Goal: Task Accomplishment & Management: Complete application form

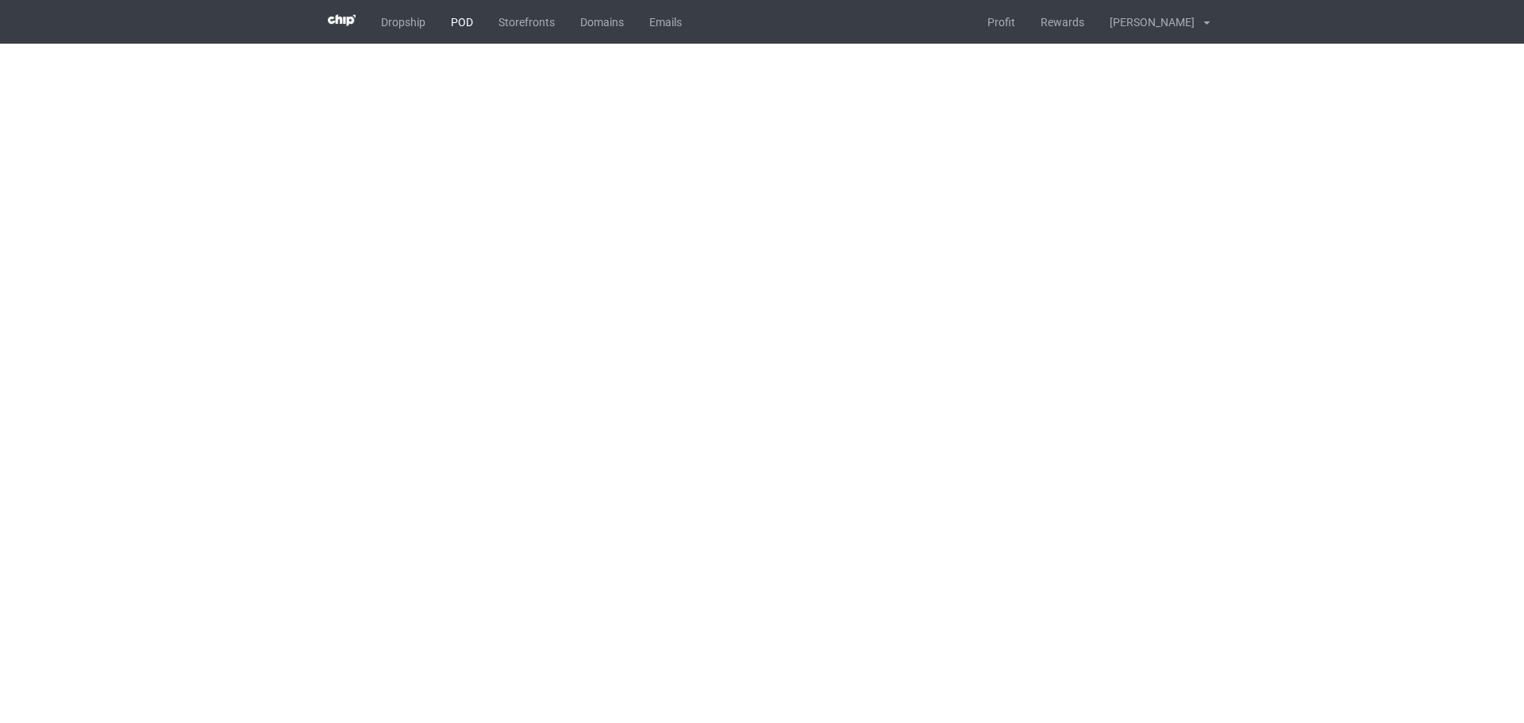
click at [450, 26] on link "POD" at bounding box center [462, 22] width 48 height 44
click at [442, 16] on link "POD" at bounding box center [462, 22] width 48 height 44
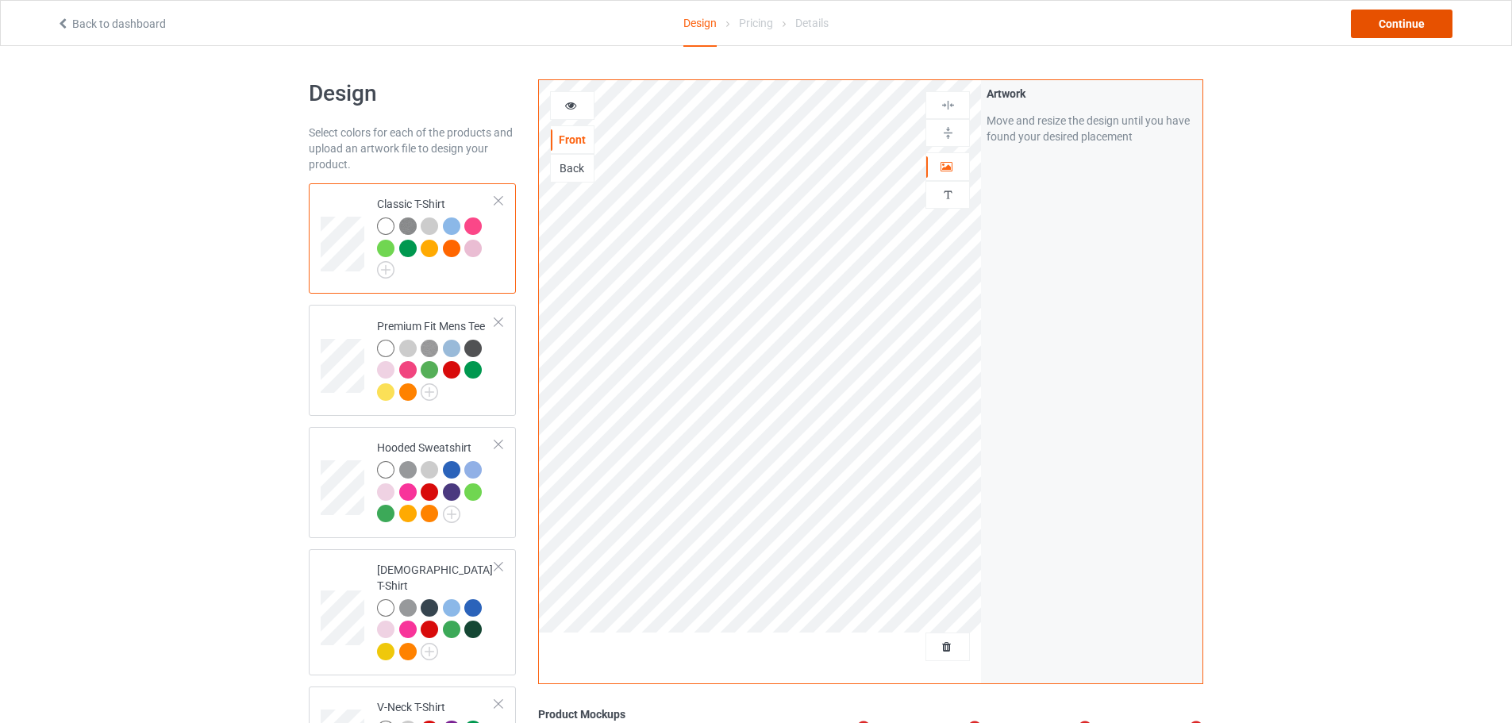
click at [1430, 21] on div "Continue" at bounding box center [1402, 24] width 102 height 29
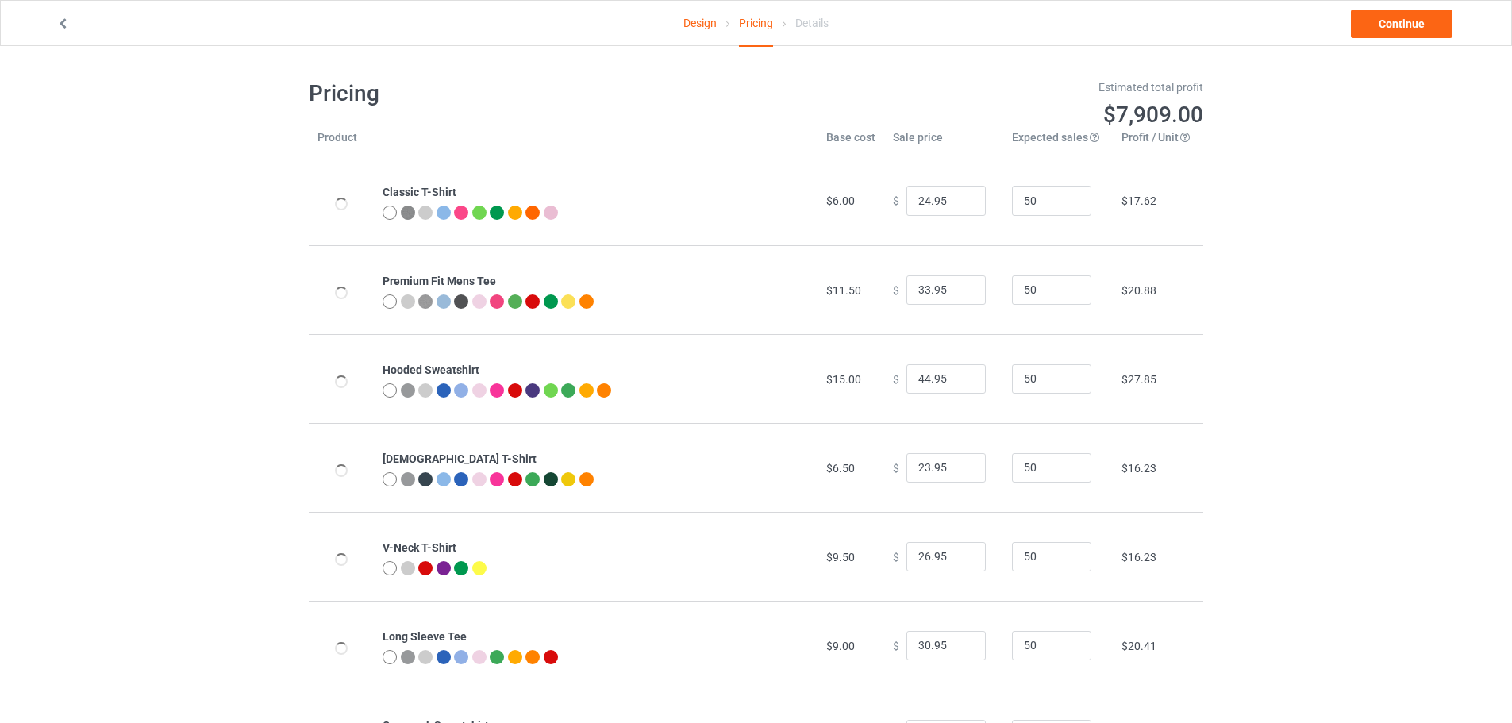
click at [64, 25] on icon at bounding box center [62, 21] width 13 height 11
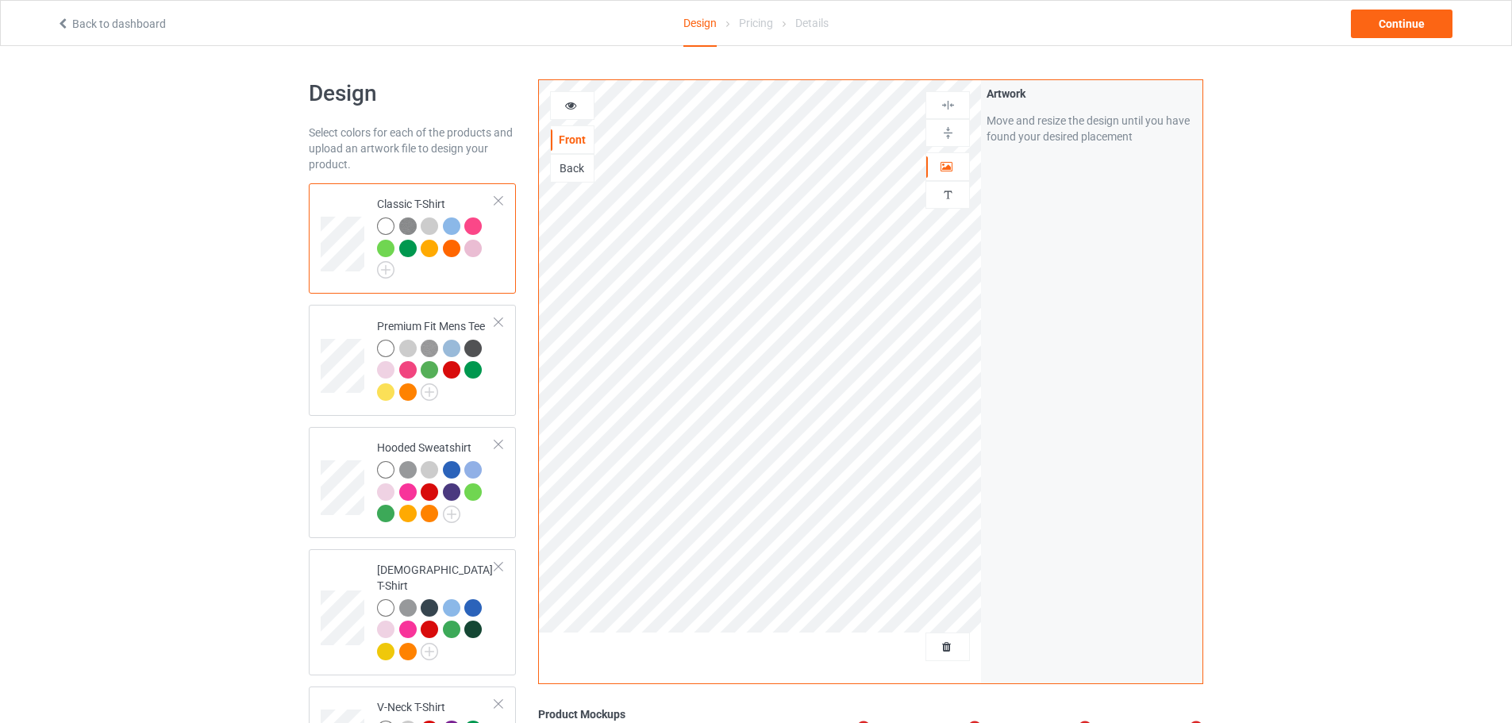
click at [427, 245] on div at bounding box center [429, 248] width 17 height 17
click at [456, 247] on div at bounding box center [451, 248] width 17 height 17
click at [406, 394] on div at bounding box center [407, 391] width 17 height 17
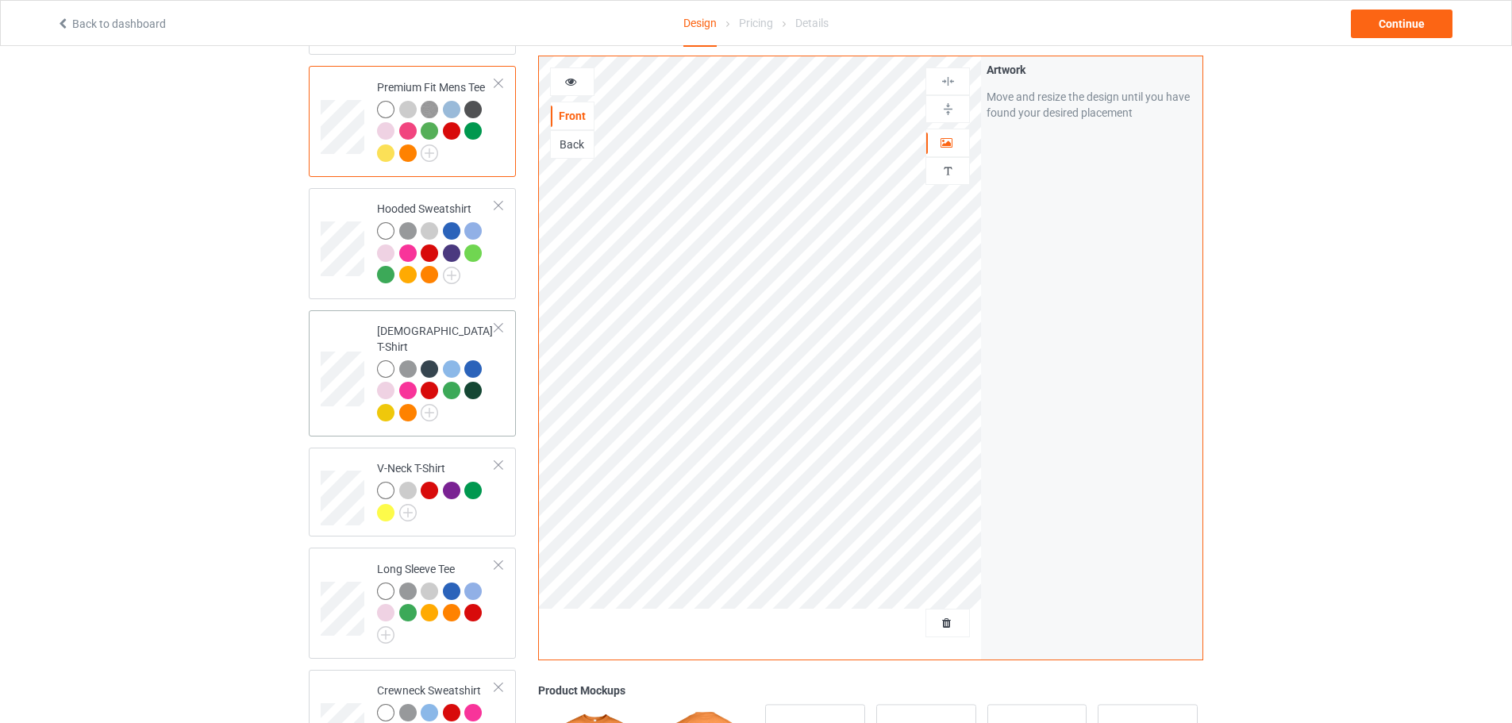
scroll to position [238, 0]
click at [413, 162] on div at bounding box center [410, 156] width 22 height 22
click at [410, 157] on div at bounding box center [407, 153] width 17 height 17
click at [409, 156] on div at bounding box center [407, 153] width 17 height 17
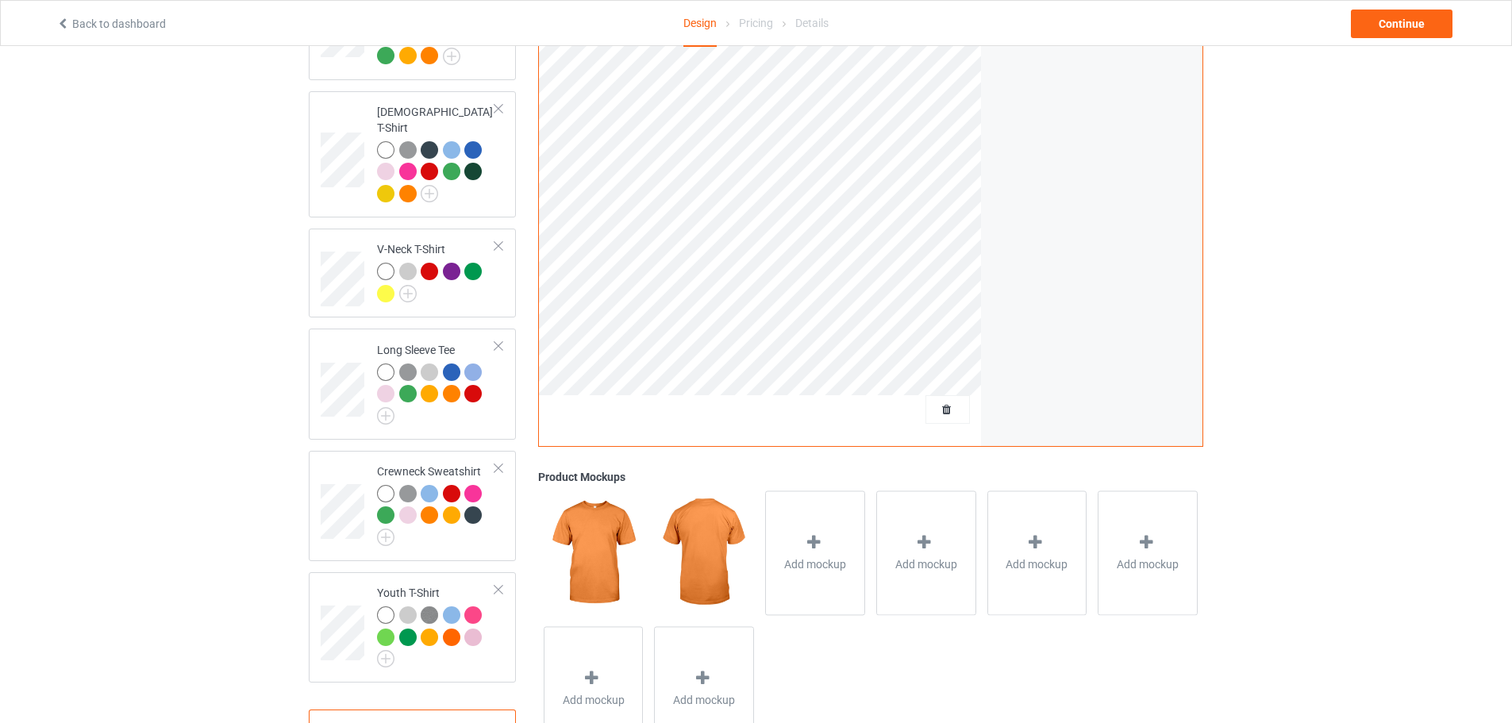
scroll to position [476, 0]
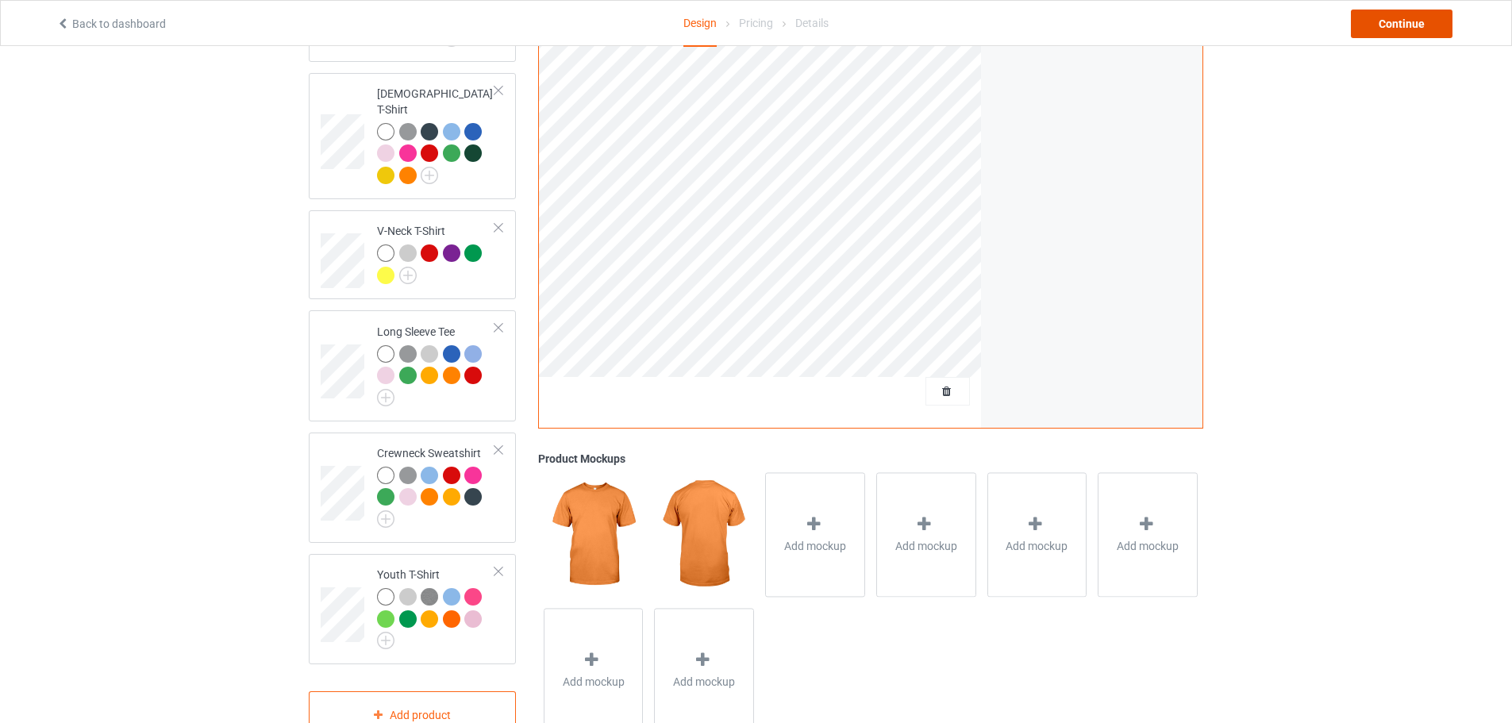
click at [1408, 21] on div "Continue" at bounding box center [1402, 24] width 102 height 29
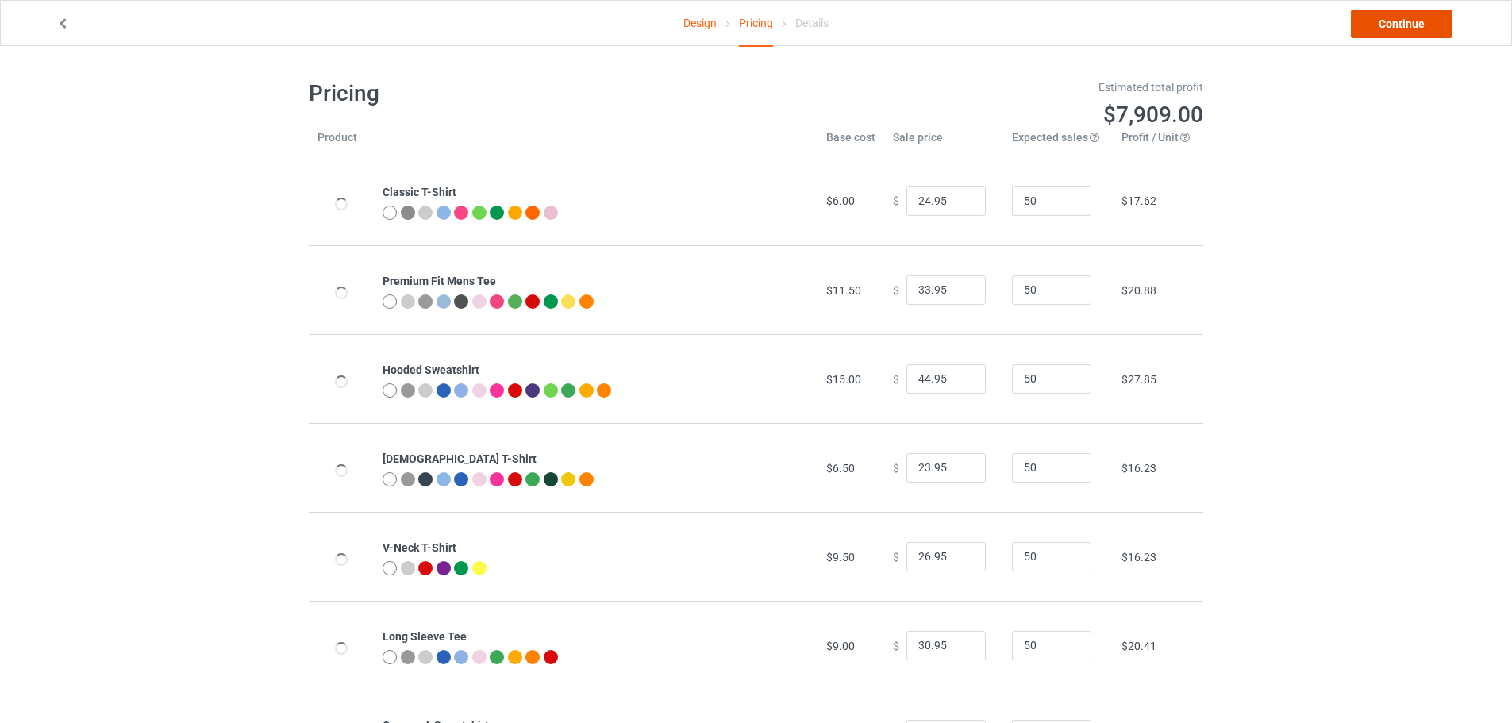
click at [1385, 30] on link "Continue" at bounding box center [1402, 24] width 102 height 29
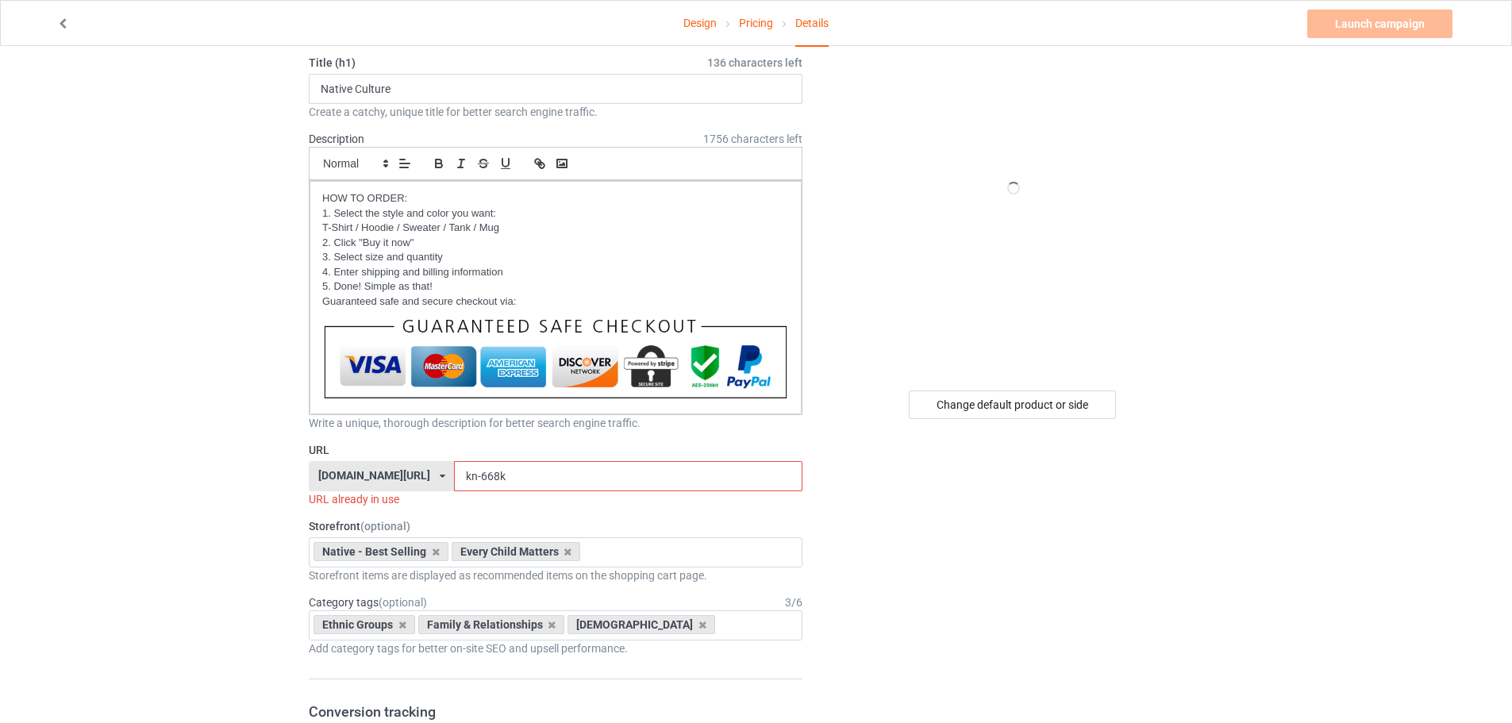
scroll to position [79, 0]
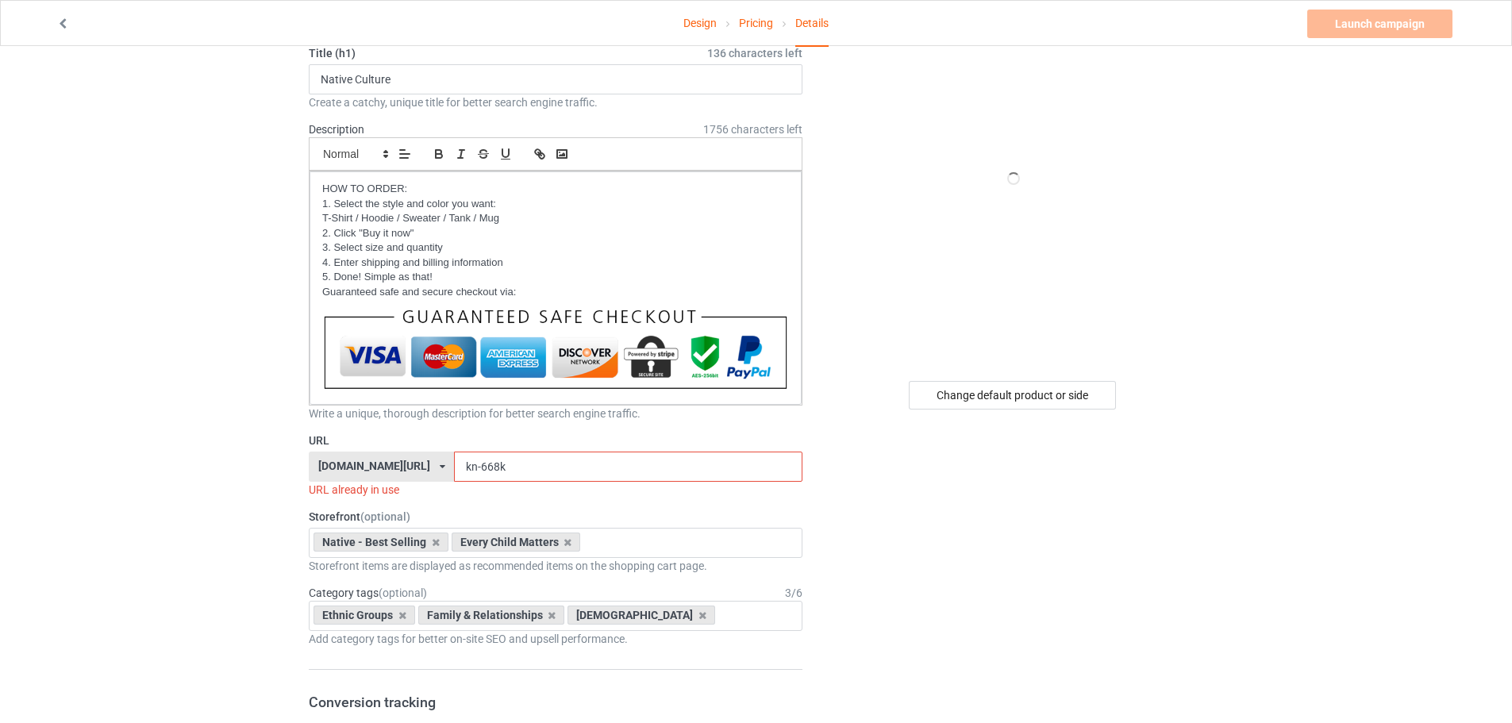
click at [421, 467] on div "[DOMAIN_NAME][URL] [DOMAIN_NAME][URL] [DOMAIN_NAME][URL] [DOMAIN_NAME][URL] [DO…" at bounding box center [381, 467] width 145 height 30
click at [385, 531] on div "[DOMAIN_NAME][URL]" at bounding box center [381, 525] width 144 height 29
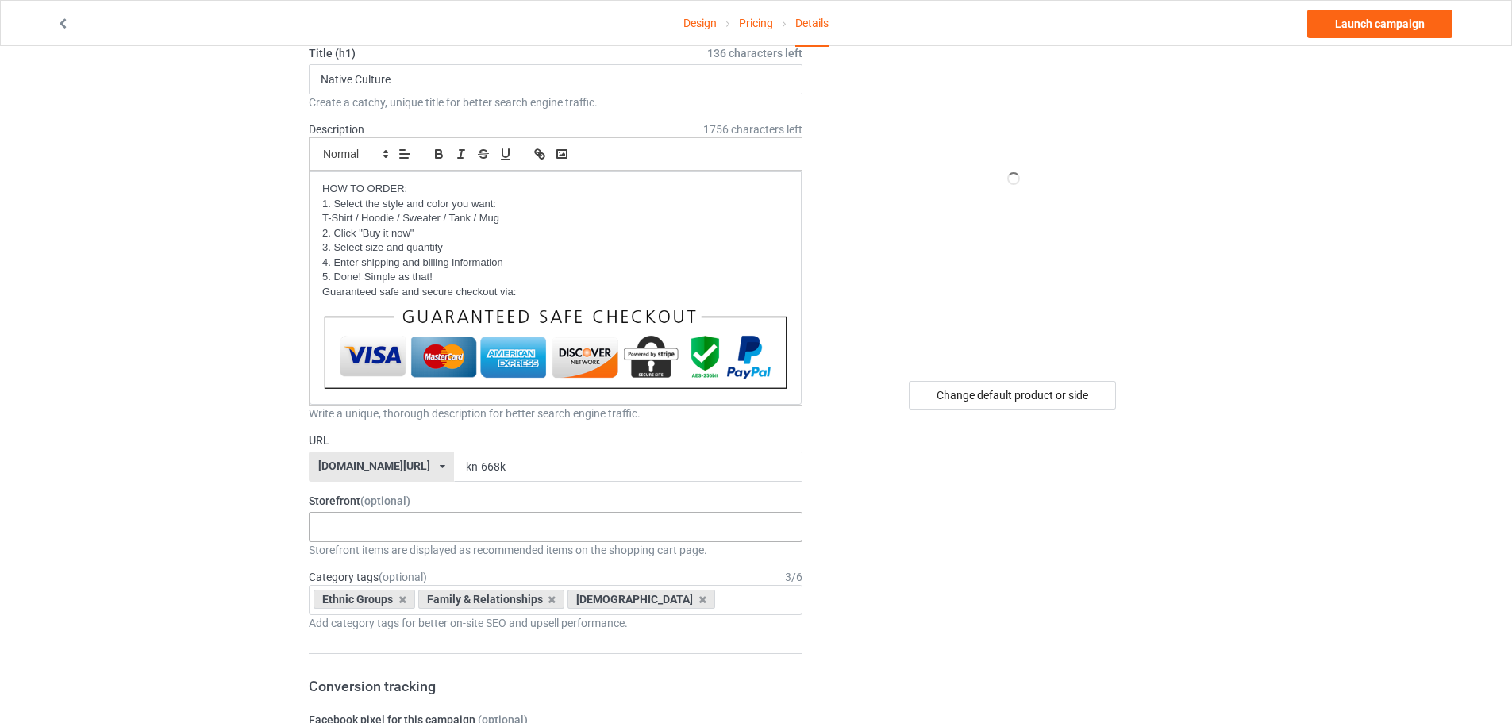
click at [436, 528] on div "Loading..." at bounding box center [556, 527] width 494 height 30
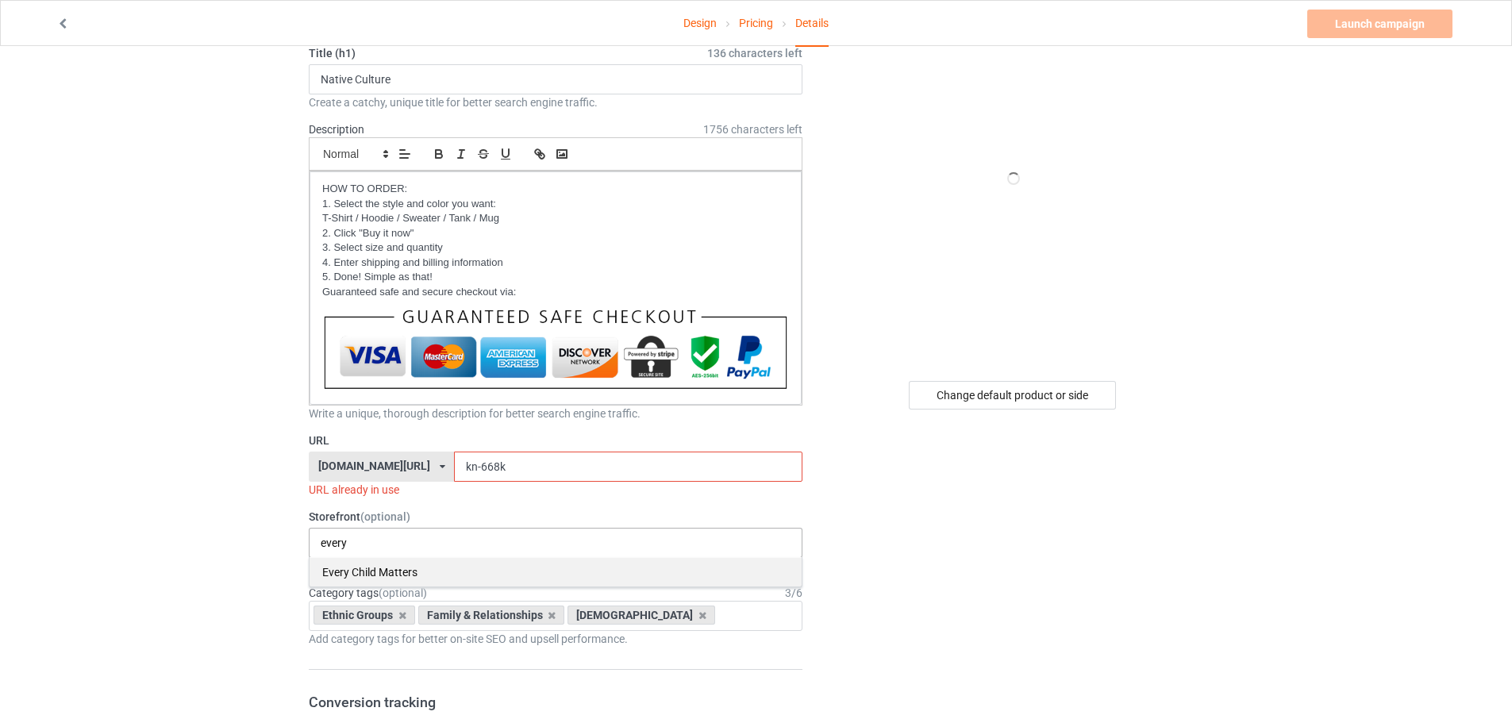
type input "every"
click at [424, 571] on div "Every Child Matters" at bounding box center [555, 571] width 492 height 29
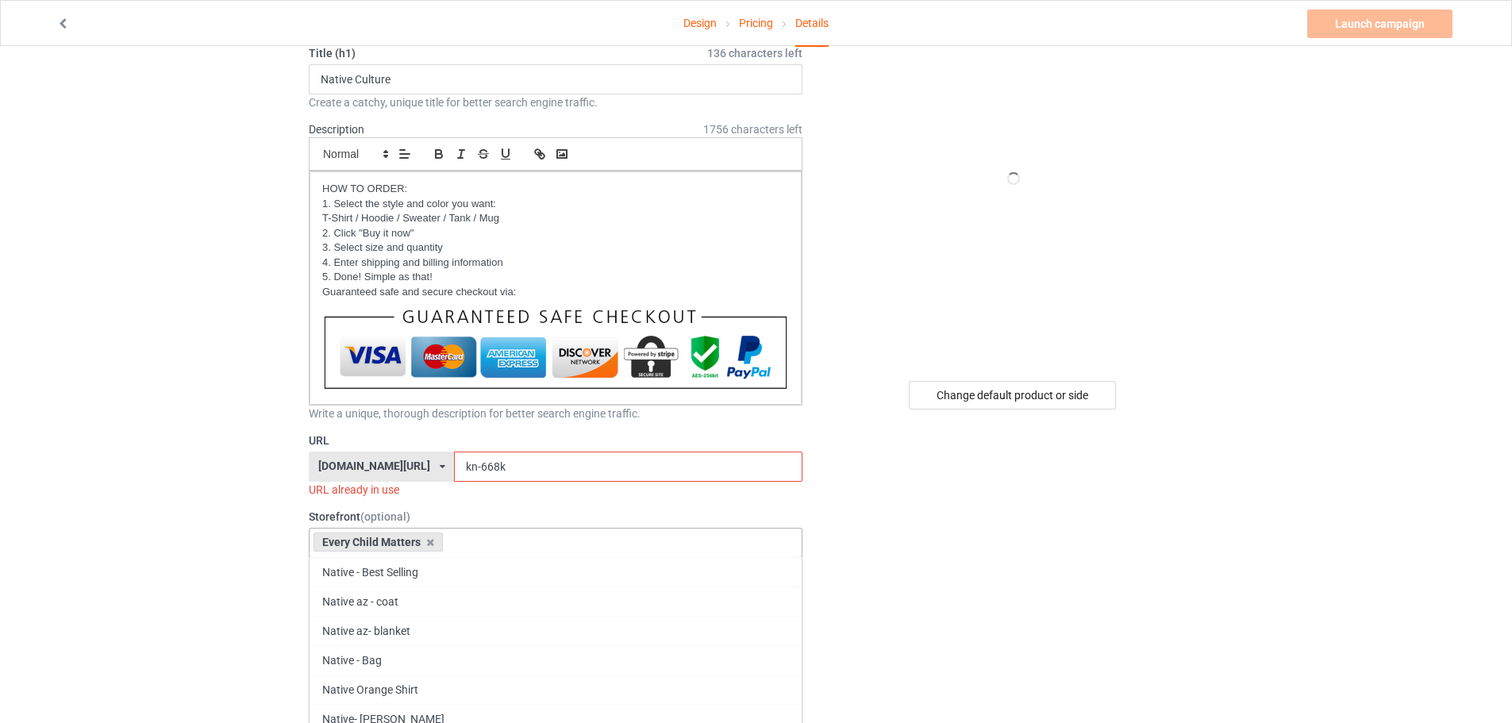
click at [702, 619] on div "Native az- blanket" at bounding box center [555, 630] width 492 height 29
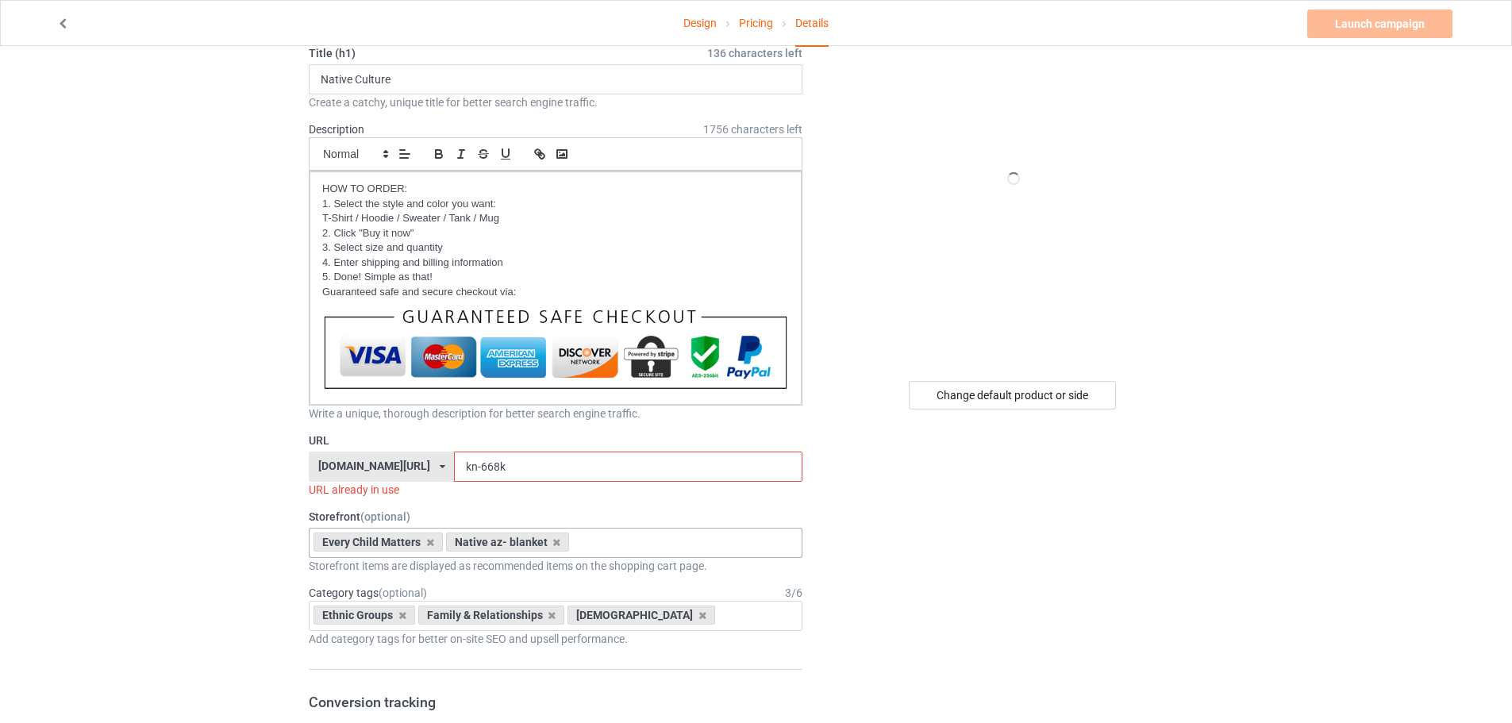
click at [672, 539] on div "Every Child Matters Native az- blanket Native - Best Selling Native az - coat N…" at bounding box center [556, 543] width 494 height 30
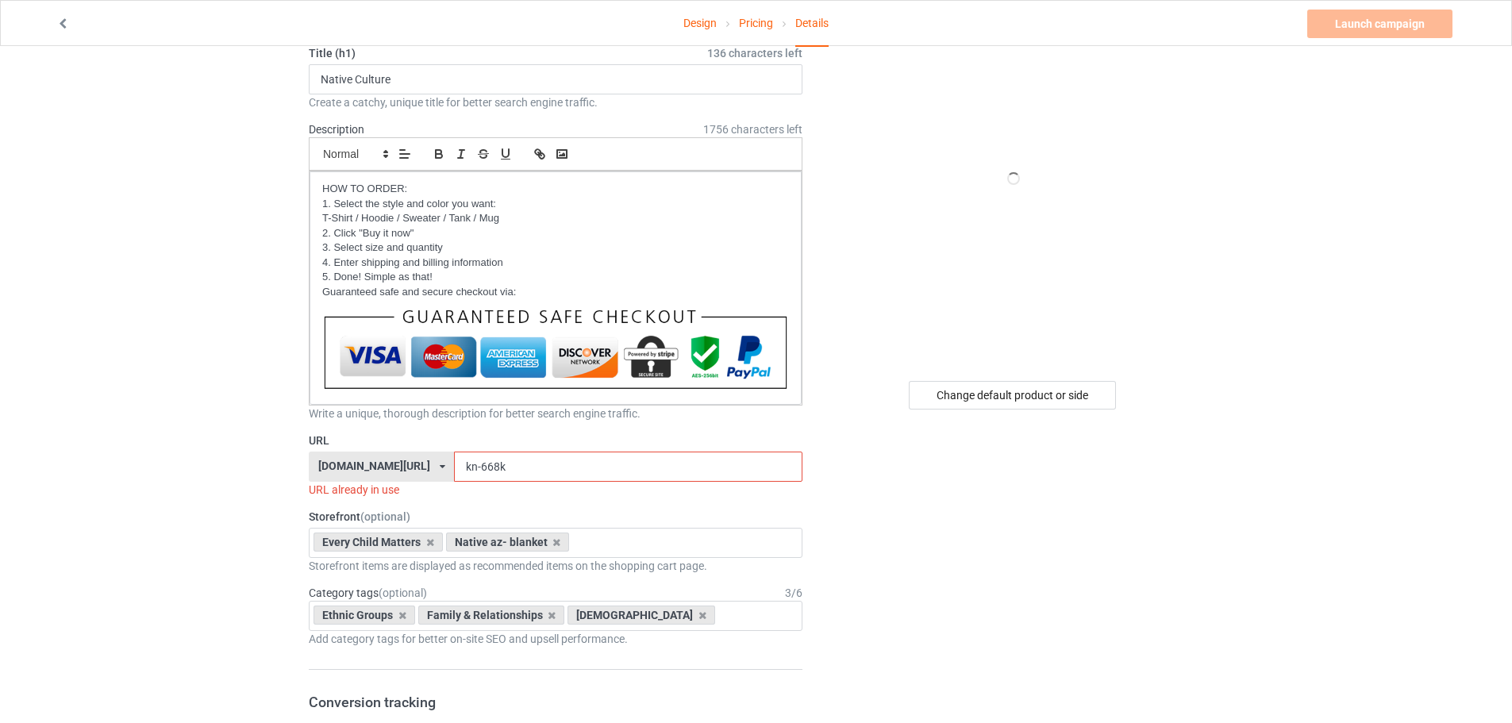
click at [405, 460] on div "native-az.com/ hilarious-family.com/ native-az.com/ powwow-no1.com/ teechip.com…" at bounding box center [381, 467] width 145 height 30
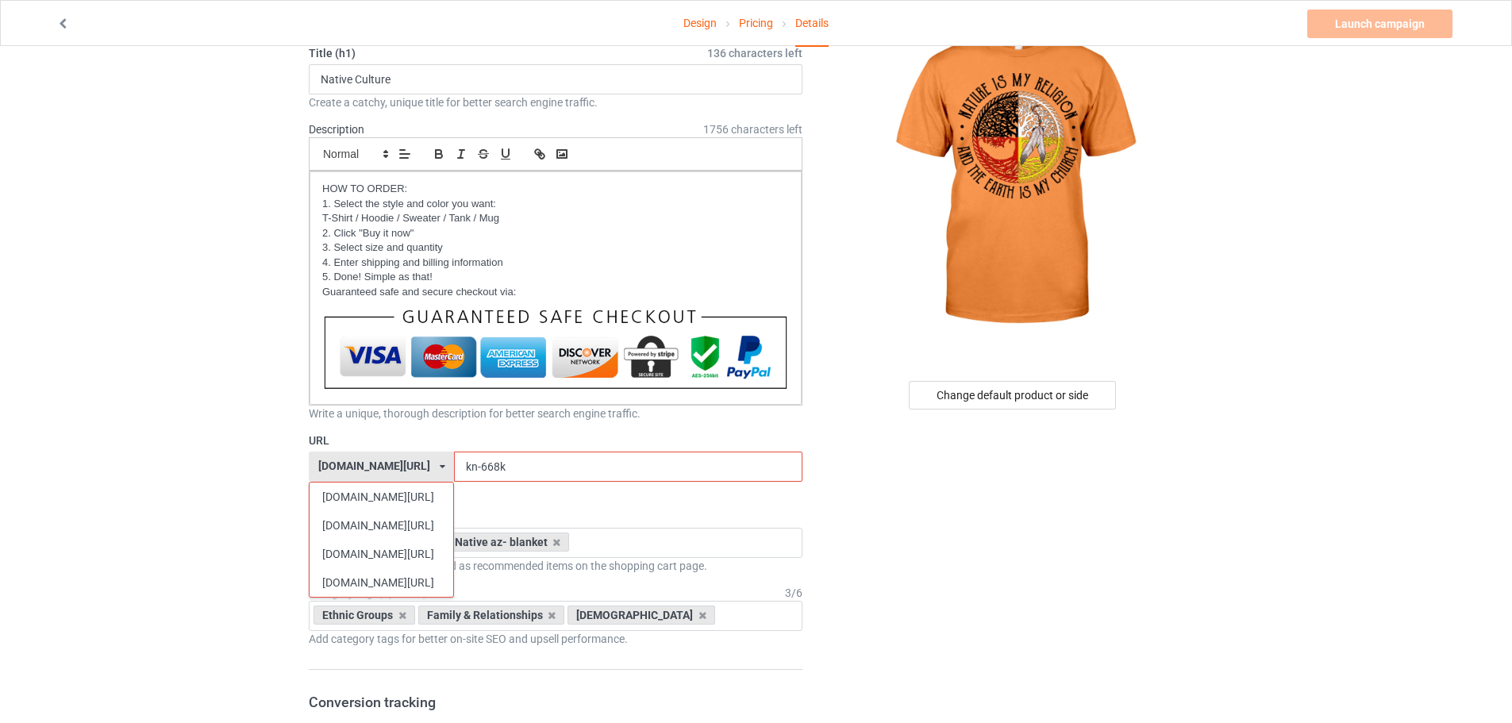
click at [405, 460] on div "native-az.com/ hilarious-family.com/ native-az.com/ powwow-no1.com/ teechip.com…" at bounding box center [381, 467] width 145 height 30
click at [488, 459] on input "kn-668k" at bounding box center [628, 467] width 348 height 30
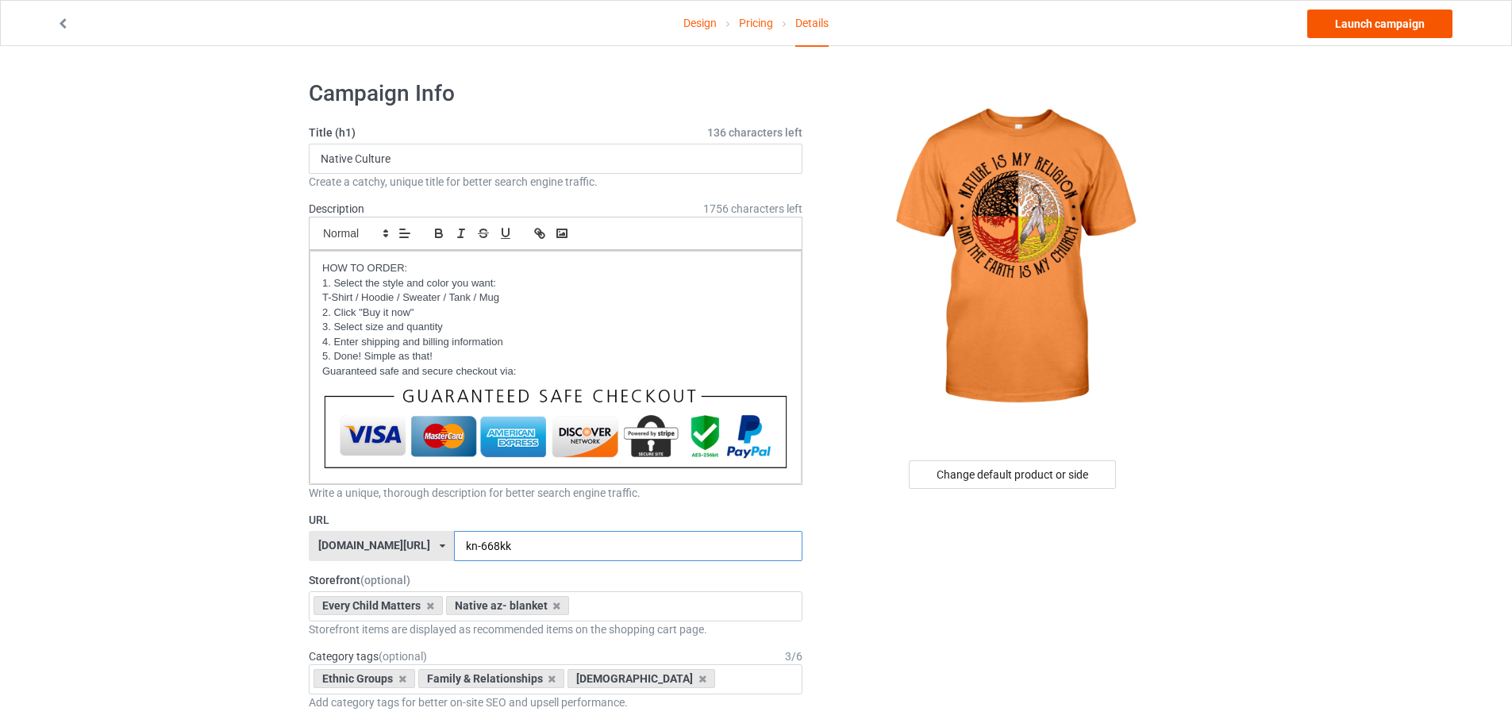
type input "kn-668kk"
click at [1355, 28] on link "Launch campaign" at bounding box center [1379, 24] width 145 height 29
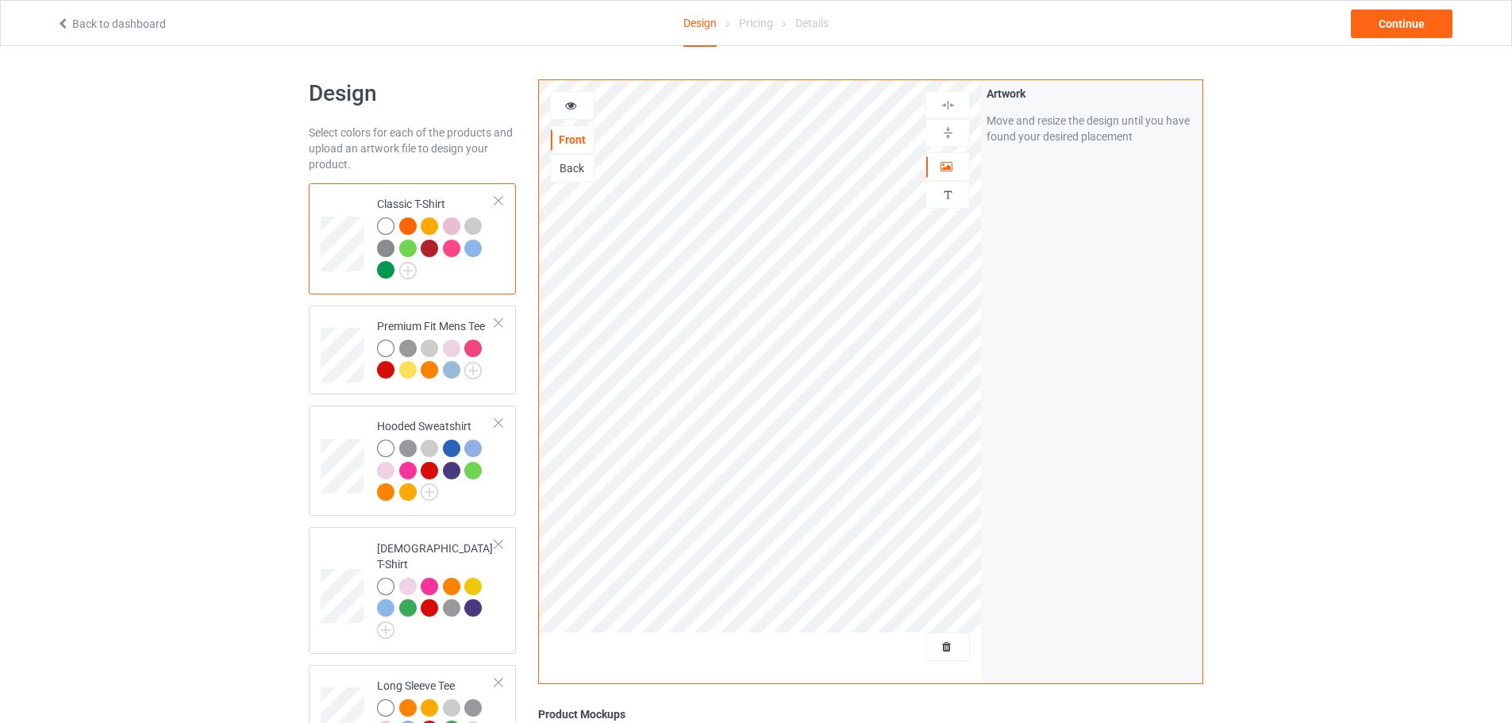
click at [404, 228] on div at bounding box center [407, 225] width 17 height 17
click at [1386, 29] on div "Continue" at bounding box center [1402, 24] width 102 height 29
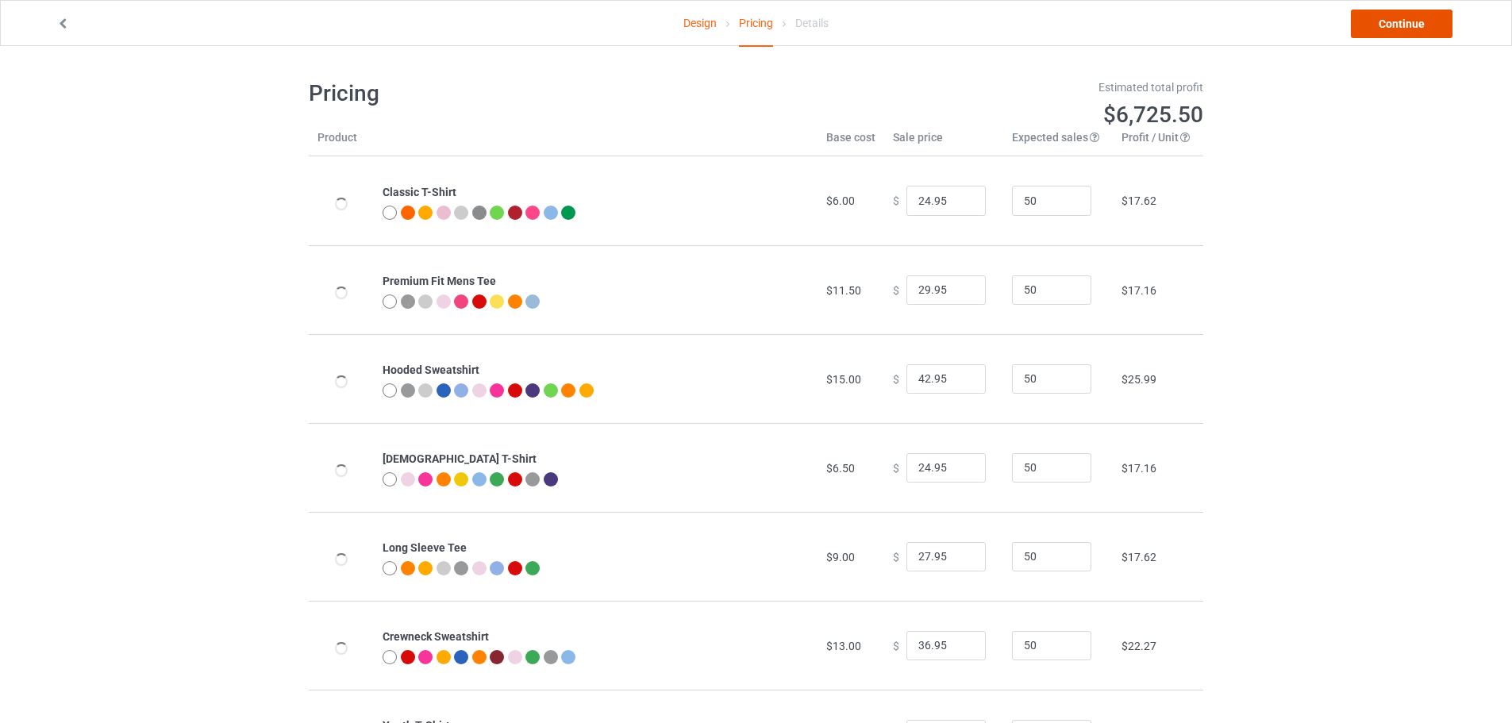
click at [1386, 29] on link "Continue" at bounding box center [1402, 24] width 102 height 29
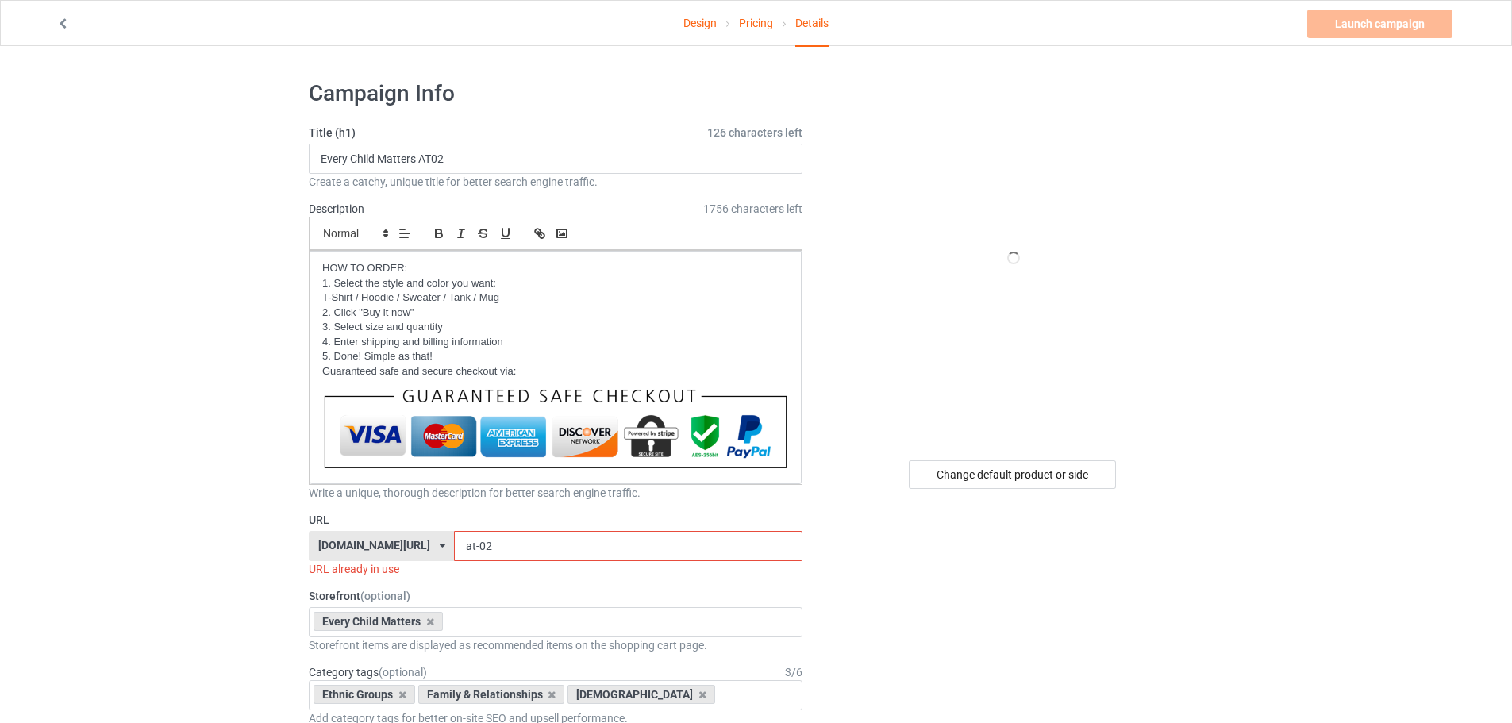
click at [415, 552] on div "[DOMAIN_NAME][URL] [DOMAIN_NAME][URL] [DOMAIN_NAME][URL] [DOMAIN_NAME][URL] [DO…" at bounding box center [381, 546] width 145 height 30
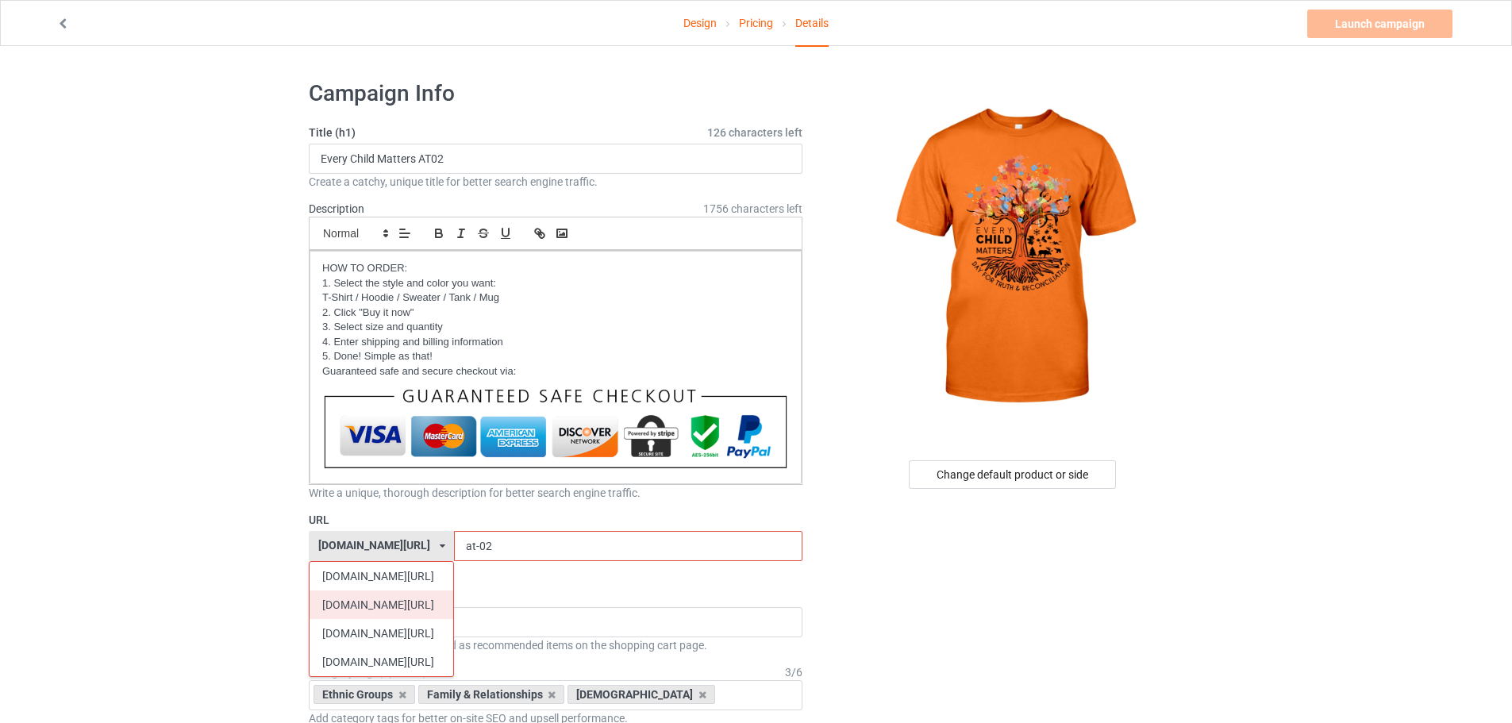
click at [330, 610] on div "[DOMAIN_NAME][URL]" at bounding box center [381, 604] width 144 height 29
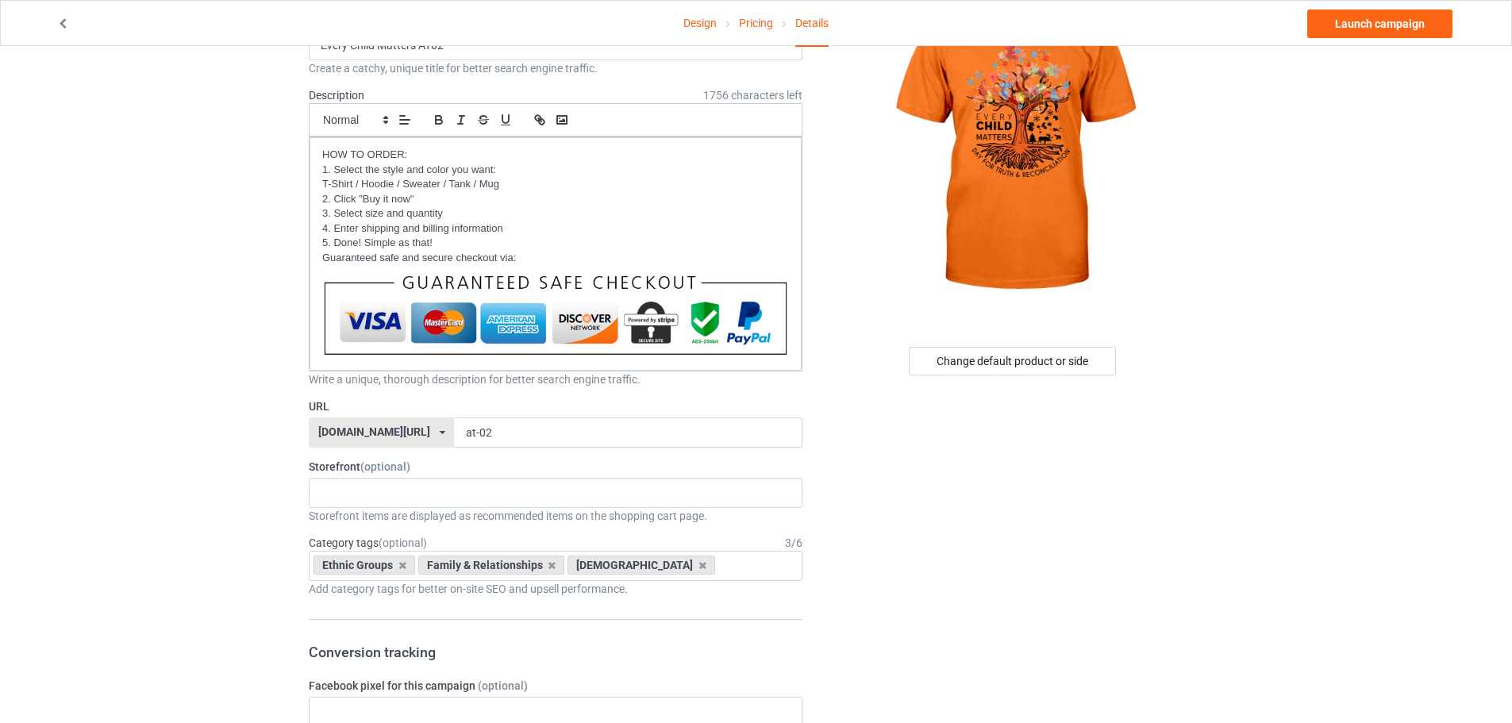
scroll to position [159, 0]
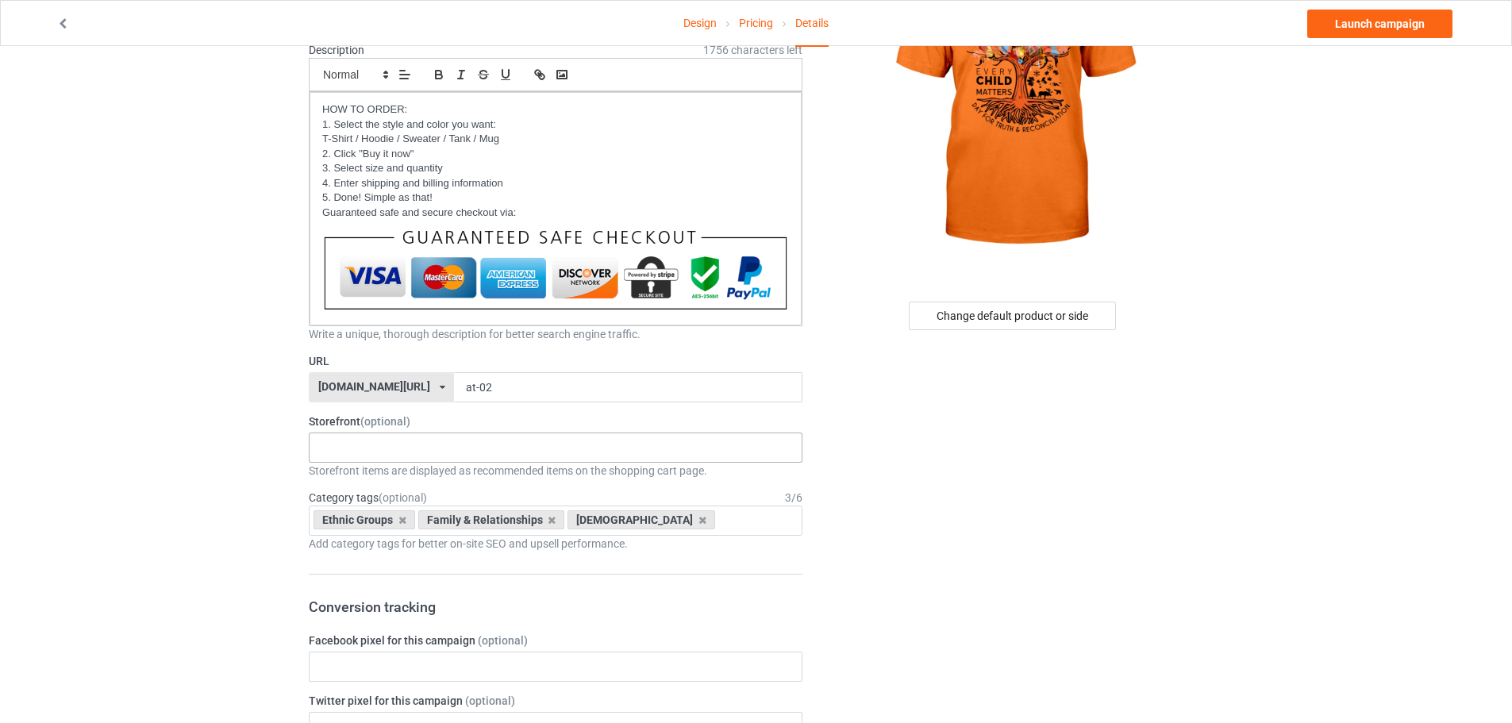
click at [517, 452] on div "Every Child Matters Native - Best Selling Native az - coat Native az- blanket N…" at bounding box center [556, 447] width 494 height 30
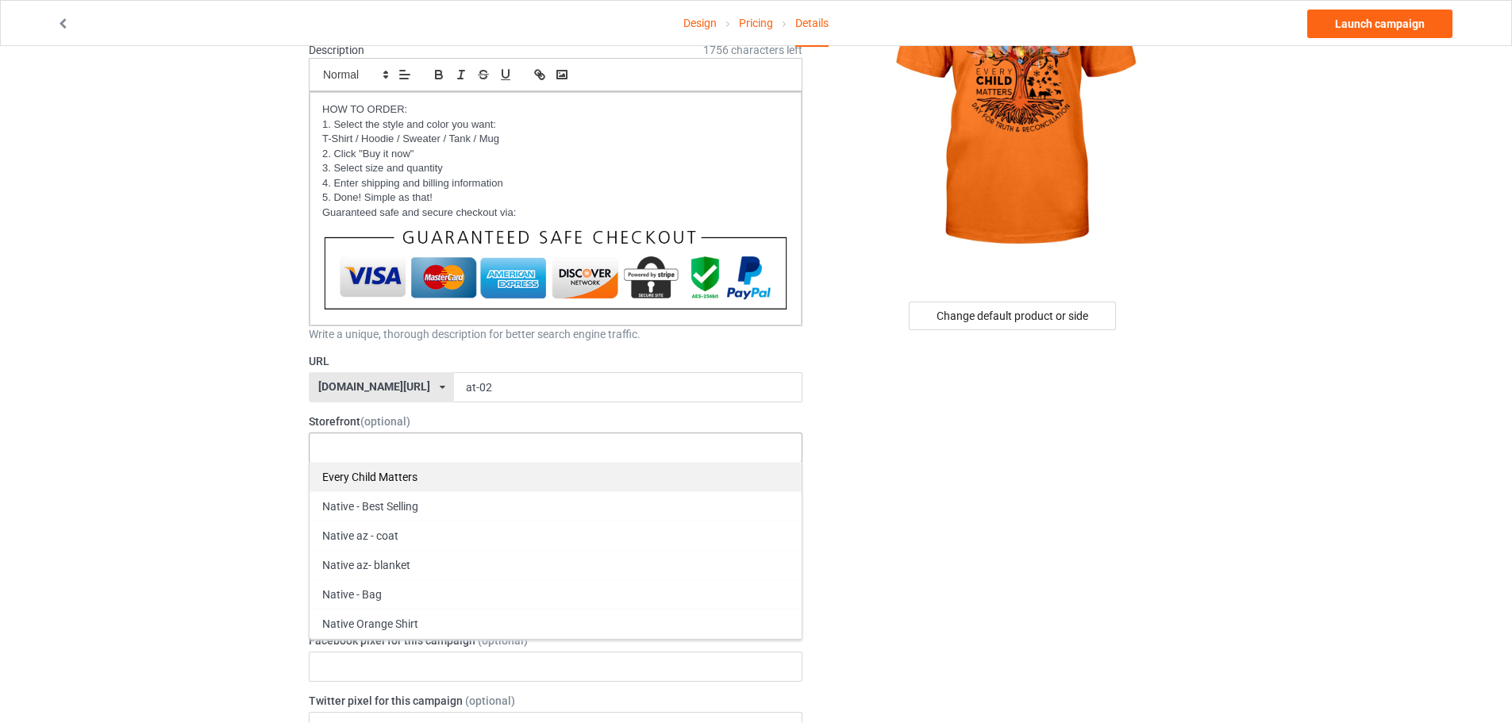
click at [448, 468] on div "Every Child Matters" at bounding box center [555, 476] width 492 height 29
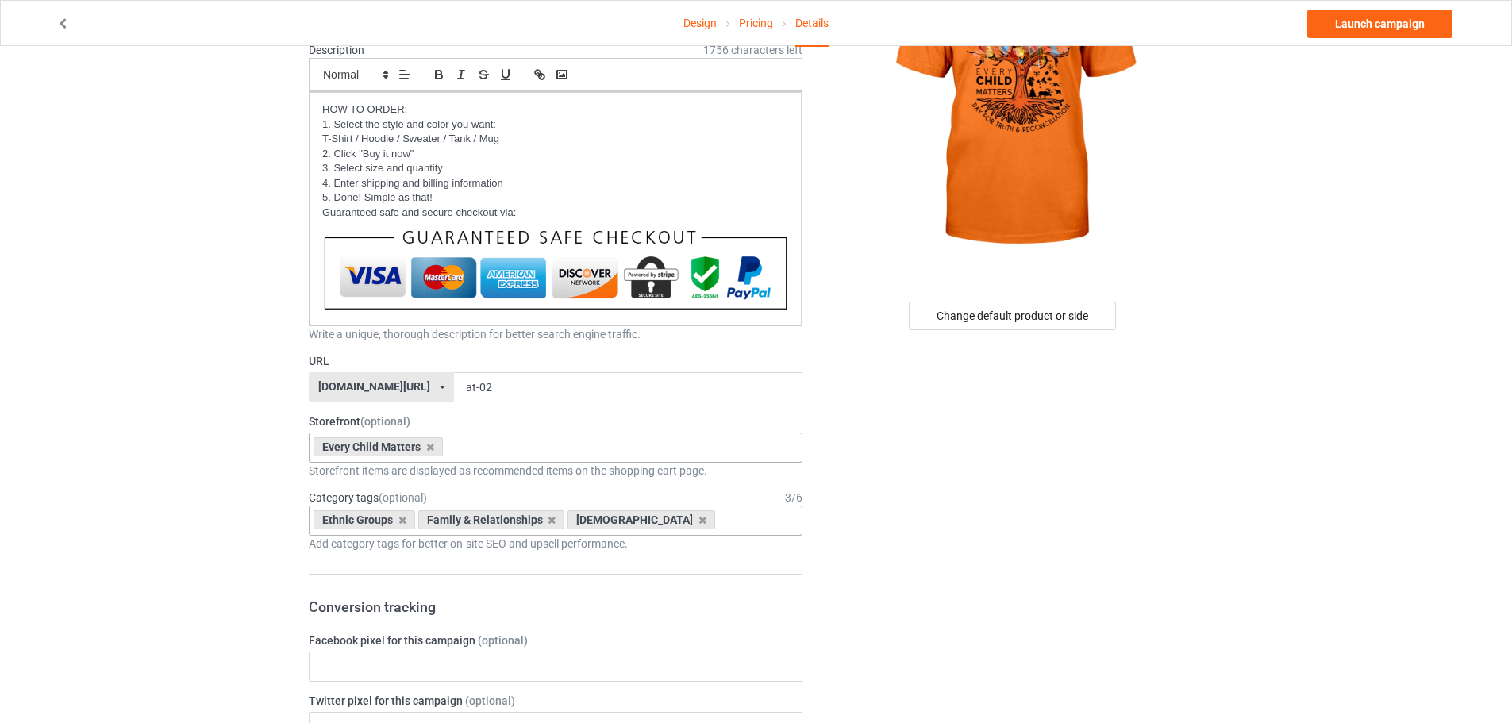
click at [746, 521] on div "Ethnic Groups Family & Relationships [DEMOGRAPHIC_DATA] Age > [DEMOGRAPHIC_DATA…" at bounding box center [556, 521] width 494 height 30
type input "every"
click at [400, 555] on div "Every Child Matters" at bounding box center [555, 549] width 492 height 29
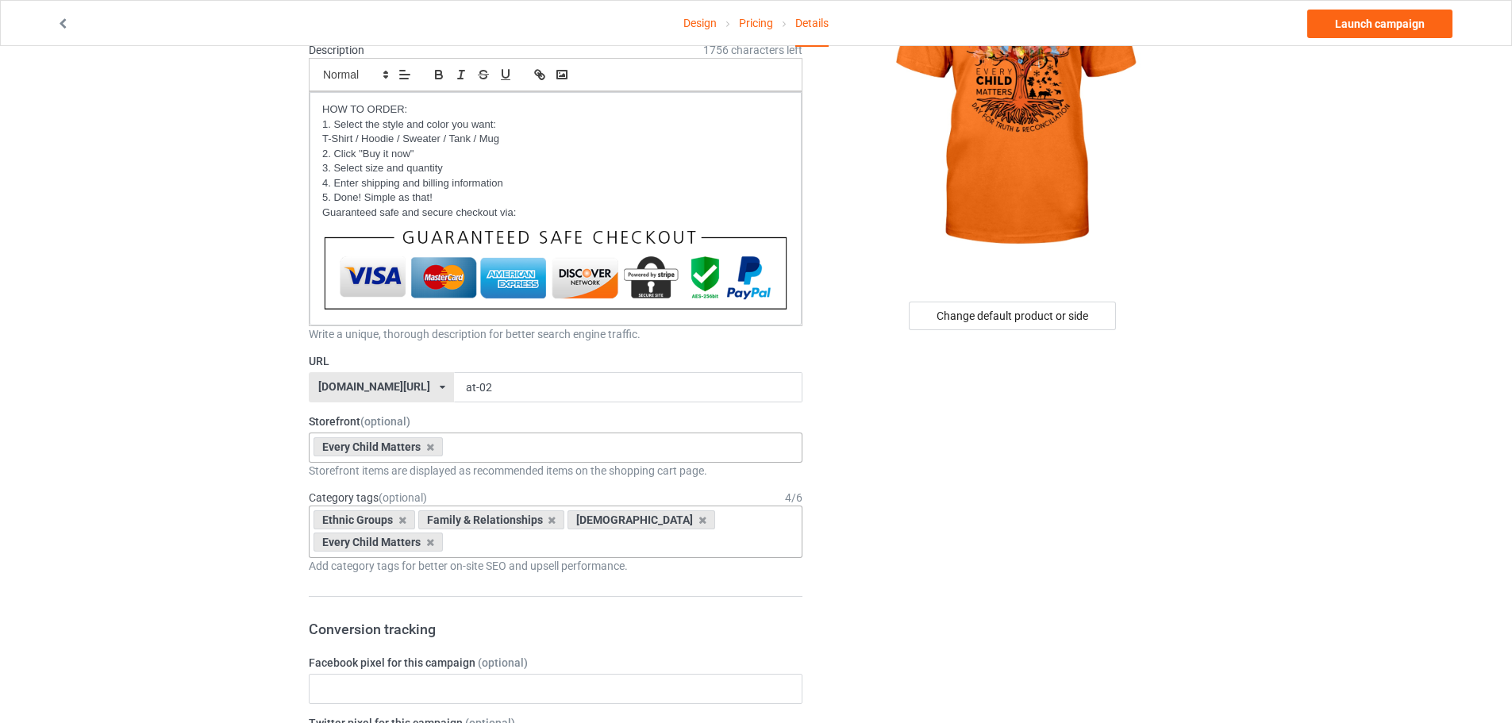
click at [1367, 21] on link "Launch campaign" at bounding box center [1379, 24] width 145 height 29
